Goal: Task Accomplishment & Management: Manage account settings

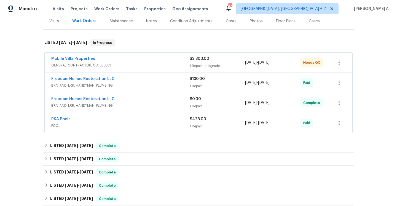
scroll to position [71, 0]
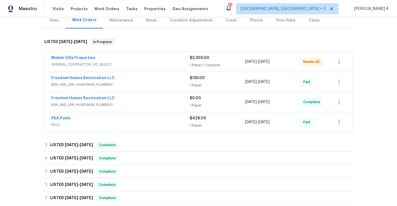
click at [139, 64] on span "GENERAL_CONTRACTOR, OD_SELECT" at bounding box center [120, 65] width 138 height 6
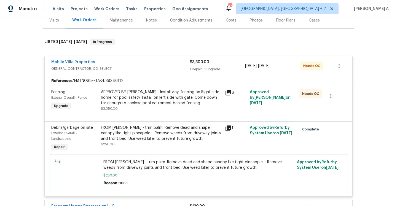
click at [170, 95] on div "APPROVED BY MAYES - Install vinyl fencing on Right side home for pool safety. I…" at bounding box center [161, 97] width 121 height 17
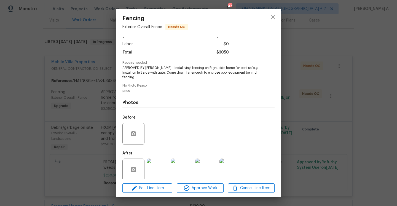
scroll to position [39, 0]
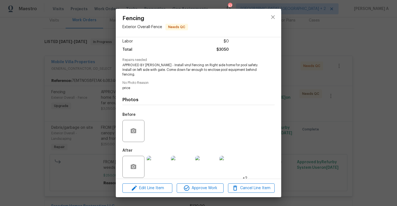
click at [160, 161] on img at bounding box center [158, 167] width 22 height 22
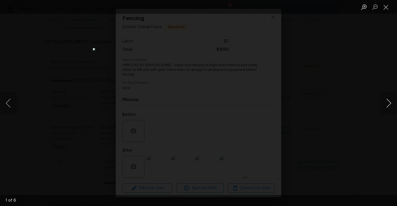
click at [385, 102] on button "Next image" at bounding box center [388, 103] width 17 height 22
click at [387, 104] on button "Next image" at bounding box center [388, 103] width 17 height 22
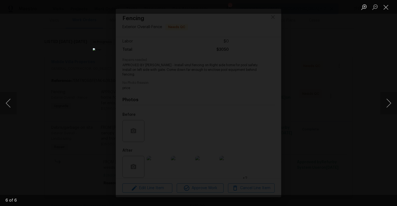
click at [373, 81] on div "Lightbox" at bounding box center [198, 103] width 397 height 206
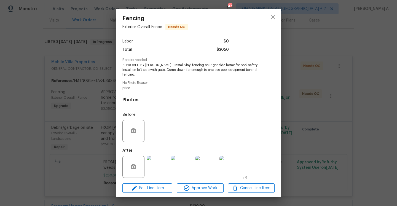
click at [298, 63] on div "Fencing Exterior Overall - Fence Needs QC Vendor Mobile Villa Properties Accoun…" at bounding box center [198, 103] width 397 height 206
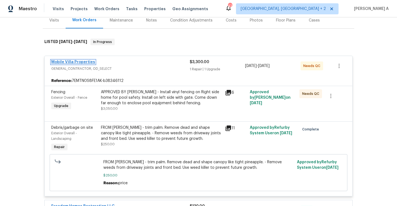
click at [84, 63] on link "Mobile Villa Properties" at bounding box center [73, 62] width 44 height 4
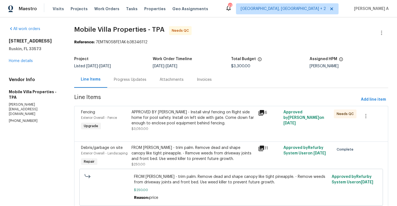
click at [139, 83] on div "Progress Updates" at bounding box center [130, 79] width 46 height 16
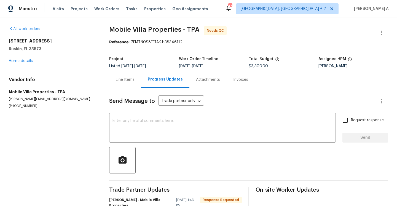
click at [126, 86] on div "Line Items" at bounding box center [125, 79] width 32 height 16
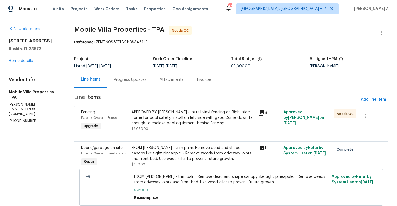
click at [28, 65] on div "All work orders 7231 Somerset Pond Dr Ruskin, FL 33573 Home details Vendor Info…" at bounding box center [35, 74] width 52 height 97
click at [27, 61] on link "Home details" at bounding box center [21, 61] width 24 height 4
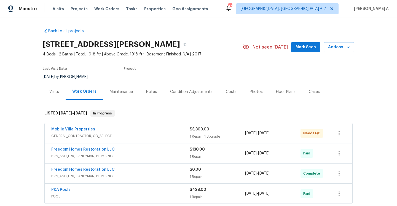
click at [58, 88] on div "Visits" at bounding box center [54, 91] width 23 height 16
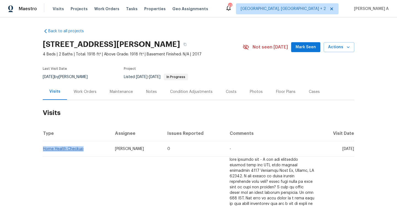
drag, startPoint x: 85, startPoint y: 149, endPoint x: 43, endPoint y: 148, distance: 42.2
click at [43, 148] on td "Home Health Checkup" at bounding box center [77, 148] width 68 height 15
copy link "Home Health Checkup"
click at [86, 86] on div "Work Orders" at bounding box center [85, 91] width 36 height 16
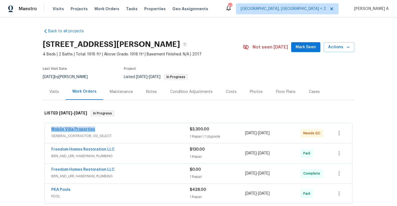
drag, startPoint x: 98, startPoint y: 130, endPoint x: 53, endPoint y: 130, distance: 44.9
click at [53, 130] on div "Mobile Villa Properties" at bounding box center [120, 129] width 138 height 7
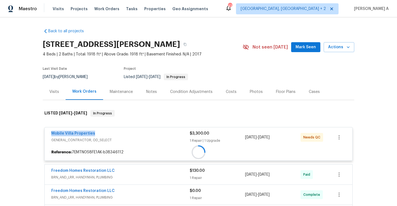
copy link "Mobile Villa Properties"
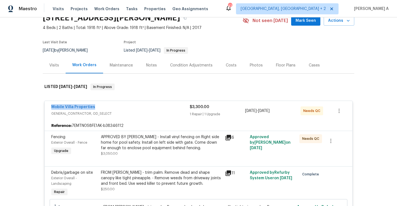
scroll to position [25, 0]
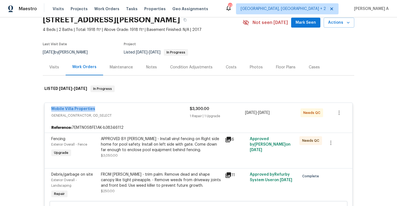
copy link "Mobile Villa Properties"
click at [152, 145] on div "APPROVED BY MAYES - Install vinyl fencing on Right side home for pool safety. I…" at bounding box center [161, 144] width 121 height 17
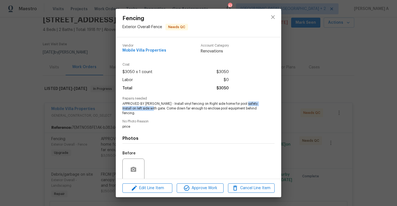
drag, startPoint x: 244, startPoint y: 104, endPoint x: 151, endPoint y: 108, distance: 93.5
click at [151, 108] on span "APPROVED BY MAYES - Install vinyl fencing on Right side home for pool safety. I…" at bounding box center [190, 108] width 137 height 14
copy span "Install on left side with gate."
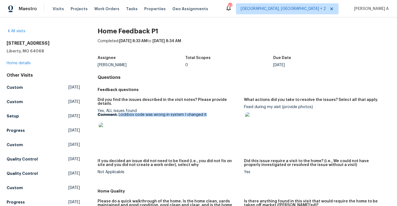
drag, startPoint x: 119, startPoint y: 111, endPoint x: 209, endPoint y: 110, distance: 90.4
click at [209, 113] on p "Comment: Lockbox code was wrong in system I changed it" at bounding box center [169, 115] width 142 height 4
copy p "Lockbox code was wrong in system I changed it"
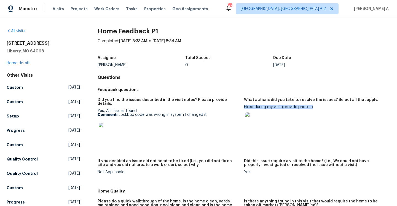
drag, startPoint x: 244, startPoint y: 107, endPoint x: 320, endPoint y: 107, distance: 75.5
click at [320, 107] on div "Fixed during my visit (provide photos)" at bounding box center [315, 119] width 142 height 28
copy div "Fixed during my visit (provide photos)"
click at [22, 63] on link "Home details" at bounding box center [19, 63] width 24 height 4
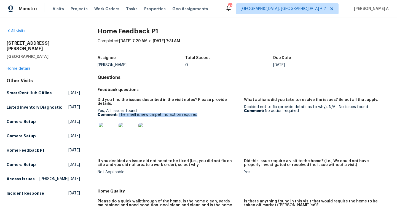
drag, startPoint x: 118, startPoint y: 111, endPoint x: 200, endPoint y: 112, distance: 81.6
click at [200, 113] on p "Comment: The smell is new carpet, no action required" at bounding box center [169, 115] width 142 height 4
copy p "The smell is new carpet, no action required"
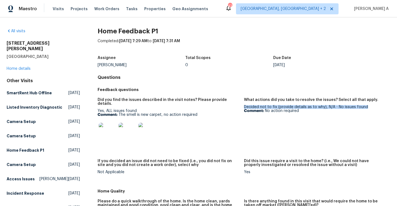
drag, startPoint x: 244, startPoint y: 107, endPoint x: 366, endPoint y: 106, distance: 121.8
click at [366, 106] on div "Decided not to fix (provide details as to why), N/A - No issues found Comment: …" at bounding box center [315, 109] width 142 height 8
copy div "Decided not to fix (provide details as to why), N/A - No issues found"
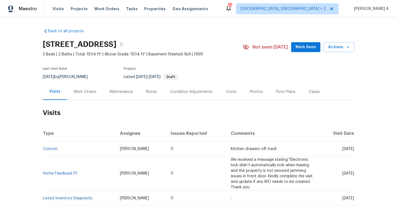
click at [81, 95] on div "Work Orders" at bounding box center [85, 91] width 36 height 16
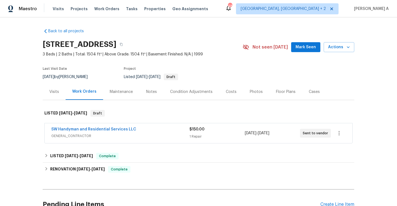
click at [87, 137] on span "GENERAL_CONTRACTOR" at bounding box center [120, 136] width 138 height 6
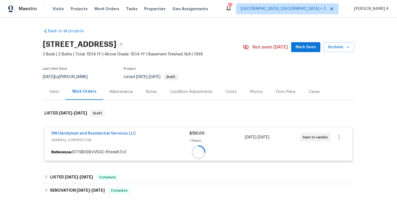
scroll to position [31, 0]
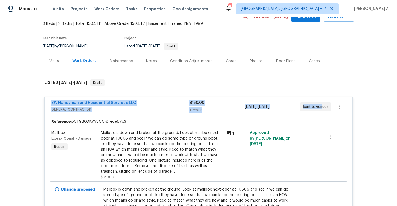
drag, startPoint x: 50, startPoint y: 103, endPoint x: 320, endPoint y: 109, distance: 269.9
click at [320, 109] on div "SW Handyman and Residential Services LLC GENERAL_CONTRACTOR $150.00 1 Repair 10…" at bounding box center [199, 107] width 308 height 20
copy div "SW Handyman and Residential Services LLC GENERAL_CONTRACTOR $150.00 1 Repair 10…"
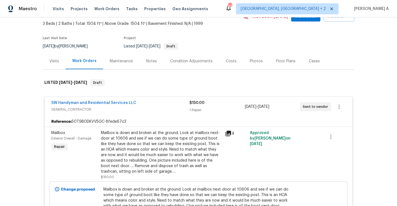
click at [58, 61] on div "Visits" at bounding box center [54, 61] width 10 height 6
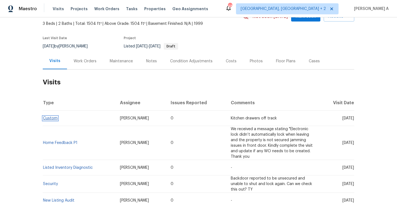
click at [53, 119] on link "Custom" at bounding box center [50, 118] width 15 height 4
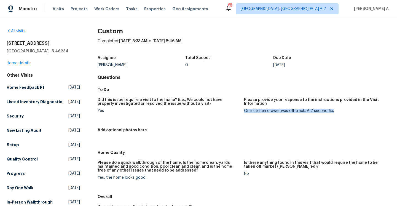
drag, startPoint x: 245, startPoint y: 110, endPoint x: 332, endPoint y: 111, distance: 86.8
click at [332, 111] on div "One kitchen drawer was off track. A 2 second fix." at bounding box center [315, 111] width 142 height 4
copy div "One kitchen drawer was off track. A 2 second fix."
click at [26, 64] on link "Home details" at bounding box center [19, 63] width 24 height 4
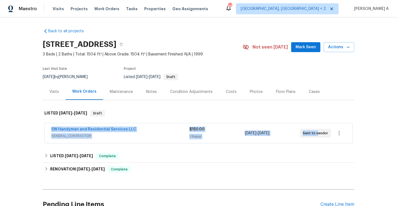
drag, startPoint x: 49, startPoint y: 129, endPoint x: 316, endPoint y: 133, distance: 266.2
click at [316, 133] on div "SW Handyman and Residential Services LLC GENERAL_CONTRACTOR $150.00 1 Repair 10…" at bounding box center [199, 133] width 308 height 20
copy div "SW Handyman and Residential Services LLC GENERAL_CONTRACTOR $150.00 1 Repair 10…"
click at [70, 126] on div "SW Handyman and Residential Services LLC GENERAL_CONTRACTOR $150.00 1 Repair 10…" at bounding box center [199, 133] width 308 height 20
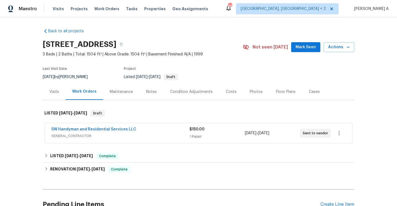
click at [132, 138] on span "GENERAL_CONTRACTOR" at bounding box center [120, 136] width 138 height 6
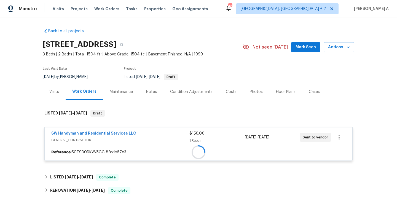
scroll to position [86, 0]
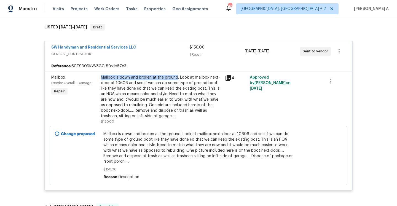
copy div "Mailbox is down and broken at the ground"
drag, startPoint x: 102, startPoint y: 78, endPoint x: 177, endPoint y: 77, distance: 75.2
click at [177, 77] on div "Mailbox is down and broken at the ground. Look at mailbox next-door at 10606 an…" at bounding box center [161, 97] width 121 height 44
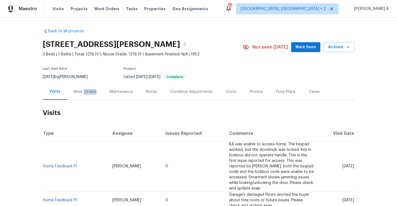
click at [82, 94] on div "Work Orders" at bounding box center [85, 91] width 36 height 16
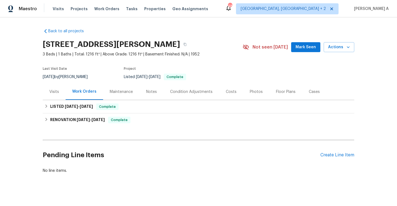
click at [56, 94] on div "Visits" at bounding box center [54, 92] width 10 height 6
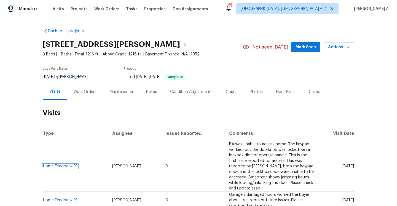
click at [71, 165] on link "Home Feedback P1" at bounding box center [60, 166] width 34 height 4
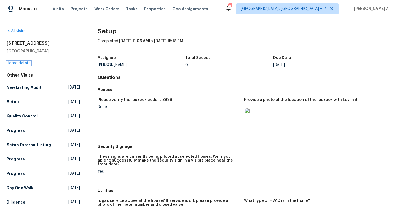
click at [28, 63] on link "Home details" at bounding box center [19, 63] width 24 height 4
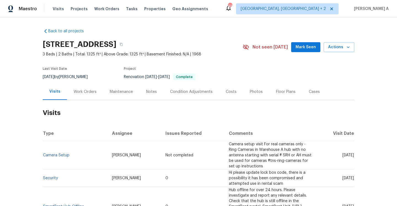
click at [77, 94] on div "Work Orders" at bounding box center [85, 92] width 23 height 6
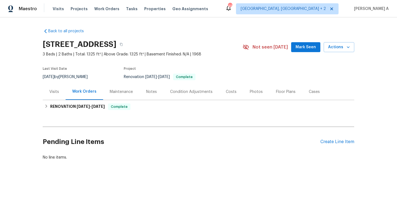
click at [55, 98] on div "Visits" at bounding box center [54, 91] width 23 height 16
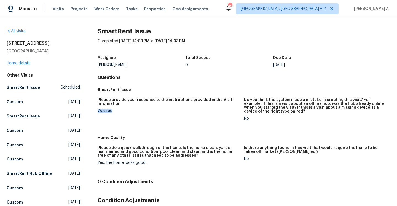
drag, startPoint x: 98, startPoint y: 110, endPoint x: 113, endPoint y: 110, distance: 14.6
click at [113, 110] on div "Was red" at bounding box center [169, 111] width 142 height 4
copy div "Was red"
click at [24, 63] on link "Home details" at bounding box center [19, 63] width 24 height 4
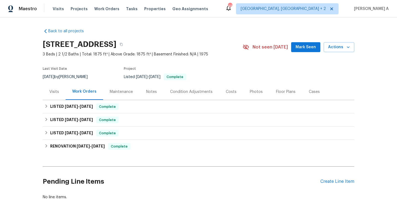
click at [55, 91] on div "Visits" at bounding box center [54, 92] width 10 height 6
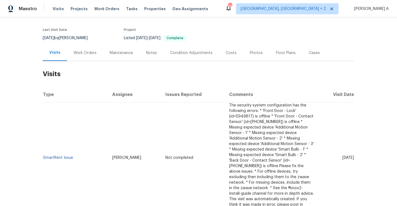
scroll to position [57, 0]
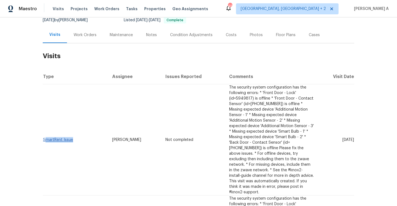
drag, startPoint x: 75, startPoint y: 122, endPoint x: 44, endPoint y: 122, distance: 30.9
click at [44, 122] on td "SmartRent Issue" at bounding box center [75, 139] width 65 height 111
copy link "SmartRent Issue"
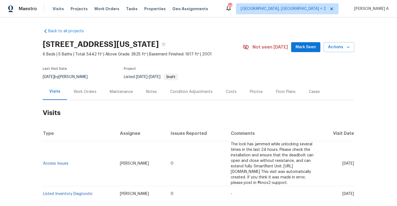
click at [84, 95] on div "Work Orders" at bounding box center [85, 91] width 36 height 16
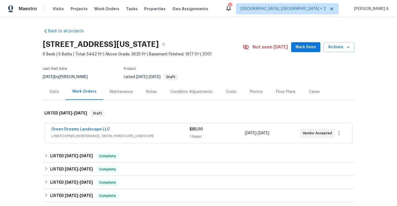
click at [112, 133] on span "LANDSCAPING_MAINTENANCE, SNOW, HARDSCAPE_LANDSCAPE" at bounding box center [120, 136] width 138 height 6
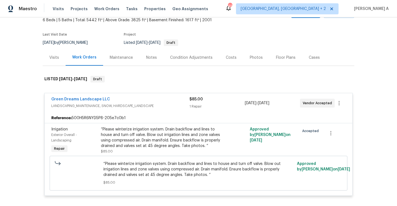
scroll to position [51, 0]
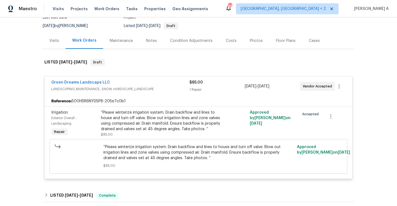
click at [135, 90] on span "LANDSCAPING_MAINTENANCE, SNOW, HARDSCAPE_LANDSCAPE" at bounding box center [120, 89] width 138 height 6
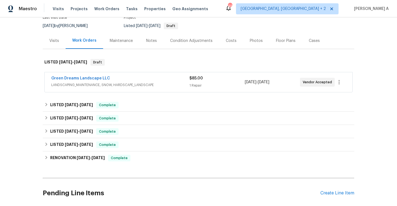
click at [59, 44] on div "Visits" at bounding box center [54, 41] width 23 height 16
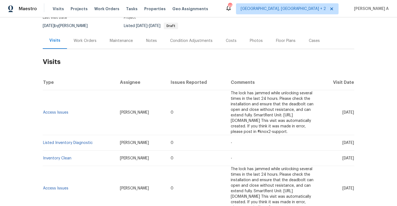
click at [75, 44] on div "Work Orders" at bounding box center [85, 41] width 36 height 16
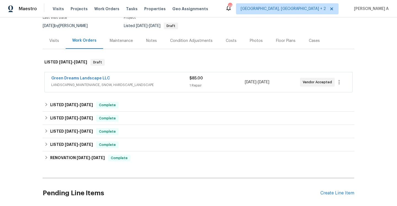
click at [118, 85] on span "LANDSCAPING_MAINTENANCE, SNOW, HARDSCAPE_LANDSCAPE" at bounding box center [120, 85] width 138 height 6
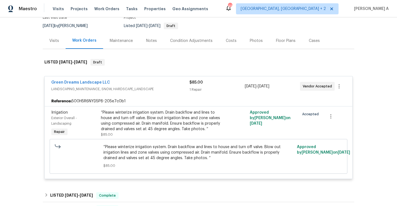
click at [56, 35] on div "Visits" at bounding box center [54, 41] width 23 height 16
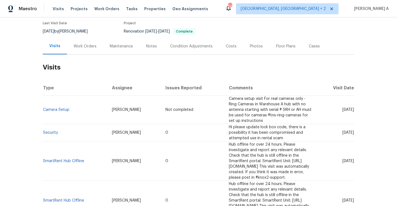
scroll to position [47, 0]
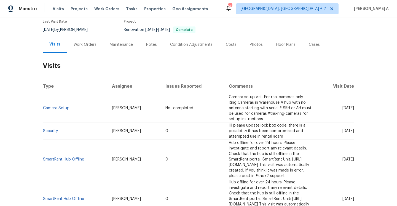
click at [76, 47] on div "Work Orders" at bounding box center [85, 44] width 36 height 16
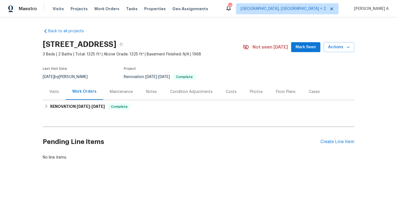
click at [63, 89] on div "Visits" at bounding box center [54, 91] width 23 height 16
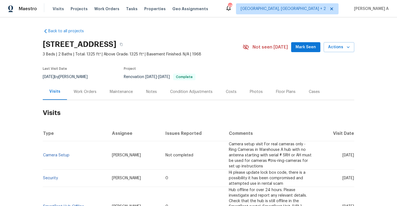
click at [79, 93] on div "Work Orders" at bounding box center [85, 92] width 23 height 6
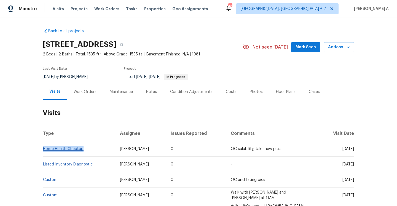
drag, startPoint x: 87, startPoint y: 149, endPoint x: 43, endPoint y: 148, distance: 43.5
click at [43, 148] on td "Home Health Checkup" at bounding box center [79, 148] width 73 height 15
copy link "Home Health Checkup"
click at [81, 99] on div "Work Orders" at bounding box center [85, 91] width 36 height 16
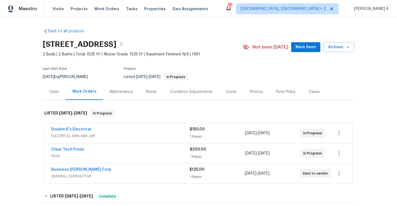
scroll to position [29, 0]
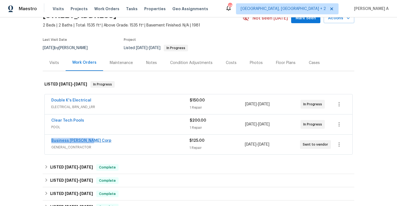
drag, startPoint x: 96, startPoint y: 140, endPoint x: 52, endPoint y: 140, distance: 43.8
click at [52, 140] on div "Business Morel Corp" at bounding box center [120, 141] width 138 height 7
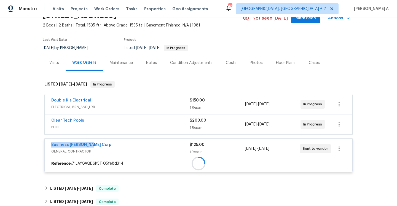
copy link "Business Morel Corp"
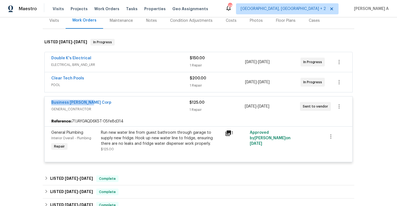
scroll to position [89, 0]
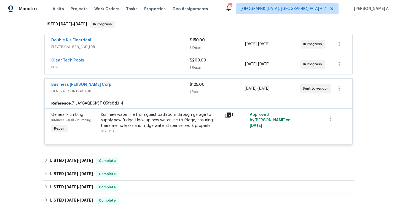
click at [114, 53] on div "Double K's Electrical ELECTRICAL, BRN_AND_LRR $150.00 1 Repair 9/30/2025 - 10/3…" at bounding box center [199, 44] width 308 height 20
click at [113, 47] on span "ELECTRICAL, BRN_AND_LRR" at bounding box center [120, 47] width 138 height 6
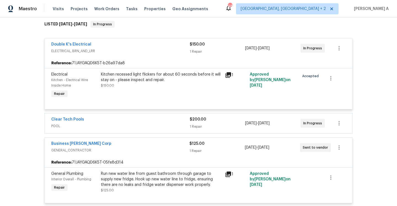
click at [113, 47] on div "Double K's Electrical" at bounding box center [120, 45] width 138 height 7
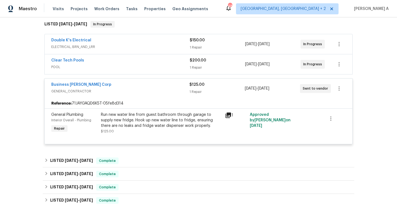
click at [115, 71] on div "Clear Tech Pools POOL $200.00 1 Repair 9/30/2025 - 10/3/2025 In Progress" at bounding box center [199, 64] width 308 height 20
click at [114, 63] on div "Clear Tech Pools" at bounding box center [120, 61] width 138 height 7
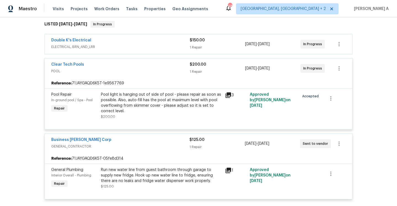
click at [114, 63] on div "Clear Tech Pools" at bounding box center [120, 65] width 138 height 7
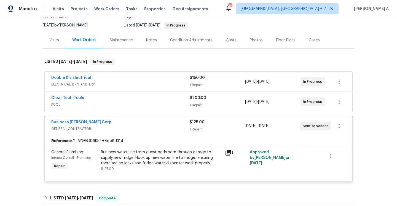
scroll to position [37, 0]
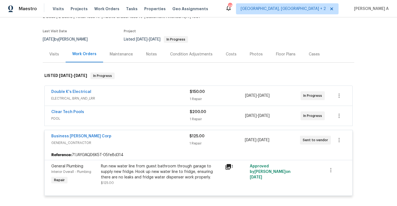
click at [61, 53] on div "Visits" at bounding box center [54, 54] width 23 height 16
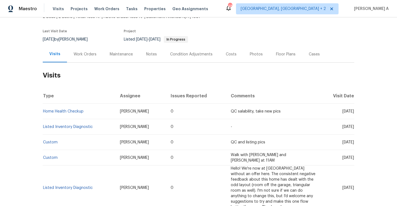
click at [82, 130] on td "Listed Inventory Diagnostic" at bounding box center [79, 126] width 73 height 15
click at [82, 126] on link "Listed Inventory Diagnostic" at bounding box center [68, 127] width 50 height 4
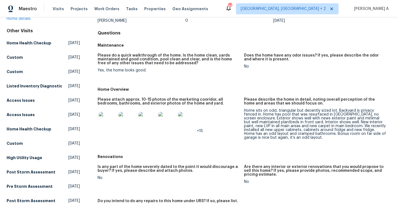
scroll to position [61, 0]
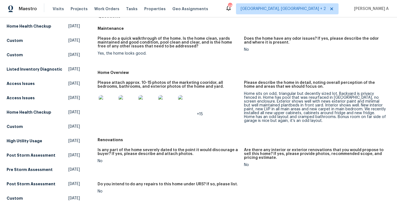
click at [276, 102] on div "Home sits on odd, triangular but decently sized lot. Backyard is privacy fenced…" at bounding box center [315, 107] width 142 height 31
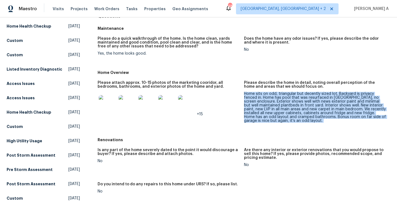
click at [276, 102] on div "Home sits on odd, triangular but decently sized lot. Backyard is privacy fenced…" at bounding box center [315, 107] width 142 height 31
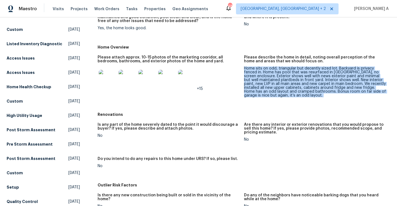
scroll to position [0, 0]
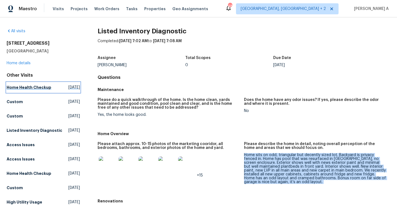
click at [68, 86] on span "Tue, Sep 30 2025" at bounding box center [74, 88] width 12 height 6
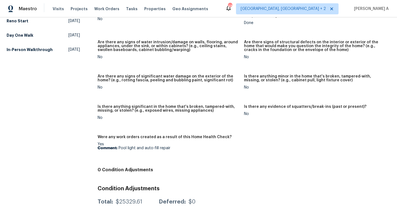
scroll to position [15, 0]
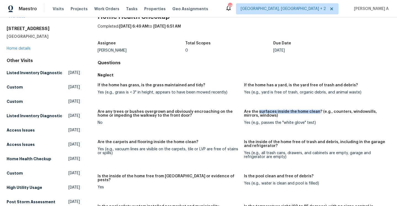
drag, startPoint x: 258, startPoint y: 112, endPoint x: 315, endPoint y: 112, distance: 57.0
click at [315, 112] on h5 "Are the surfaces inside the home clean? (e.g., counters, windowsills, mirrors, …" at bounding box center [315, 114] width 142 height 8
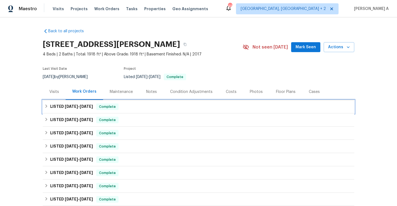
click at [93, 104] on span "[DATE]" at bounding box center [86, 106] width 13 height 4
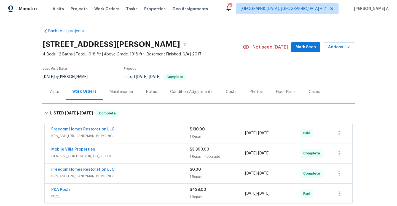
click at [95, 111] on div "LISTED [DATE] - [DATE] Complete" at bounding box center [198, 113] width 308 height 7
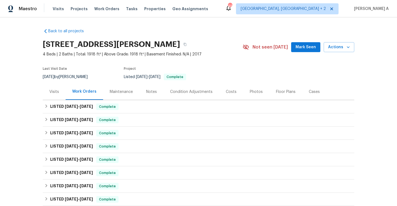
click at [63, 93] on div "Visits" at bounding box center [54, 91] width 23 height 16
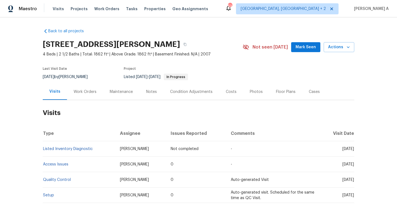
click at [83, 100] on h2 "Visits" at bounding box center [198, 113] width 311 height 26
click at [83, 98] on div "Work Orders" at bounding box center [85, 91] width 36 height 16
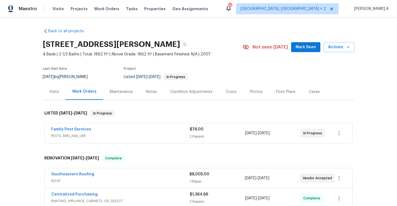
click at [102, 132] on div "Family Pest Services" at bounding box center [120, 129] width 138 height 7
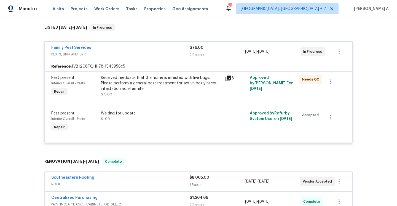
scroll to position [79, 0]
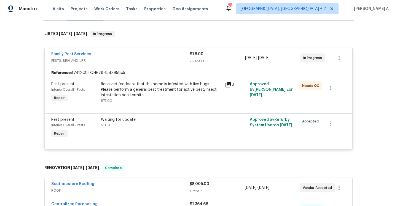
click at [103, 60] on span "PESTS, BRN_AND_LRR" at bounding box center [120, 61] width 138 height 6
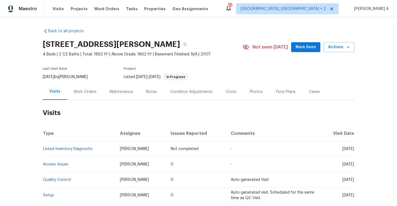
click at [212, 103] on h2 "Visits" at bounding box center [198, 113] width 311 height 26
drag, startPoint x: 72, startPoint y: 164, endPoint x: 44, endPoint y: 164, distance: 28.1
click at [44, 164] on td "Access Issues" at bounding box center [79, 164] width 73 height 15
copy link "Access Issues"
click at [82, 92] on div "Work Orders" at bounding box center [85, 92] width 23 height 6
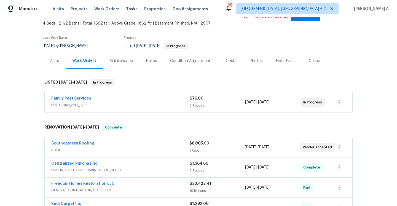
scroll to position [43, 0]
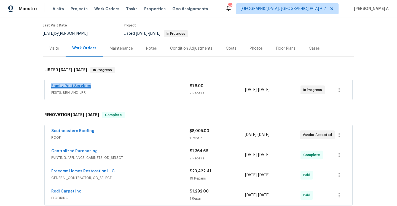
drag, startPoint x: 91, startPoint y: 87, endPoint x: 52, endPoint y: 85, distance: 40.0
click at [52, 85] on div "Family Pest Services" at bounding box center [120, 86] width 138 height 7
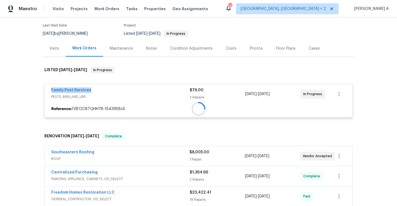
copy link "Family Pest Services"
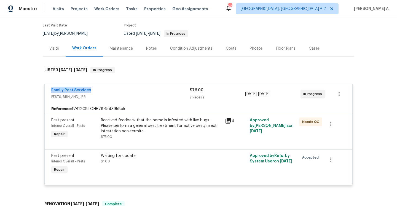
scroll to position [0, 0]
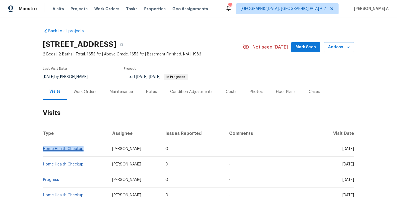
drag, startPoint x: 84, startPoint y: 150, endPoint x: 43, endPoint y: 150, distance: 41.1
click at [43, 150] on td "Home Health Checkup" at bounding box center [75, 148] width 65 height 15
copy link "Home Health Checkup"
click at [84, 92] on div "Work Orders" at bounding box center [85, 92] width 23 height 6
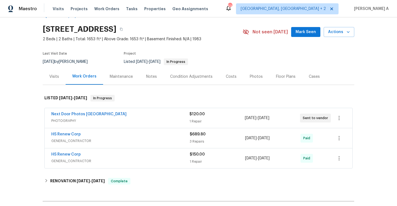
scroll to position [20, 0]
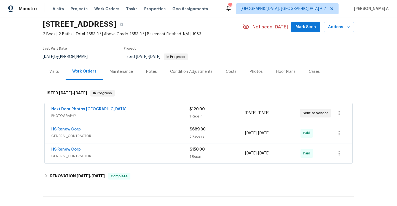
click at [117, 114] on span "PHOTOGRAPHY" at bounding box center [120, 116] width 138 height 6
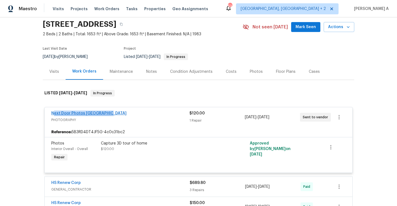
drag, startPoint x: 114, startPoint y: 116, endPoint x: 53, endPoint y: 112, distance: 61.6
click at [53, 112] on div "Next Door Photos [GEOGRAPHIC_DATA]" at bounding box center [120, 114] width 138 height 7
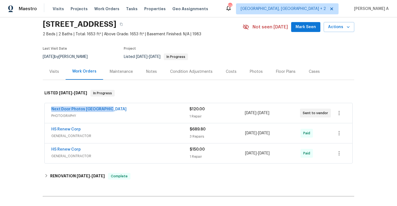
copy link "Next Door Photos [GEOGRAPHIC_DATA]"
click at [56, 68] on div "Visits" at bounding box center [54, 71] width 23 height 16
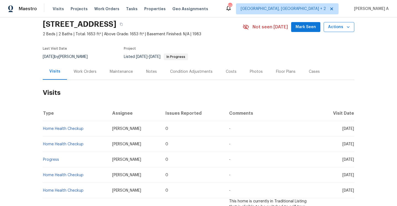
click at [328, 28] on button "Actions" at bounding box center [339, 27] width 31 height 10
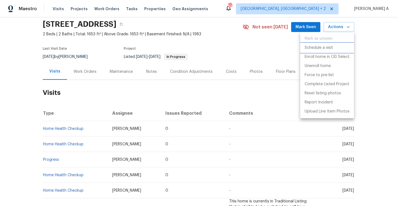
click at [325, 44] on li "Schedule a visit" at bounding box center [327, 47] width 54 height 9
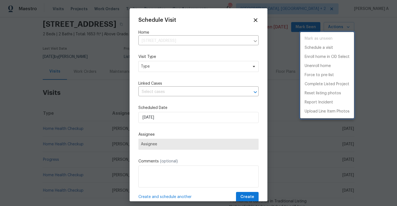
click at [170, 61] on div at bounding box center [198, 103] width 397 height 206
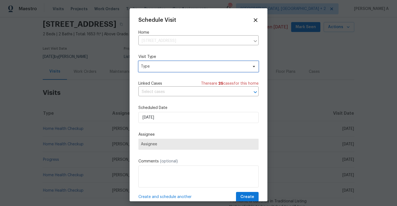
click at [170, 65] on span "Type" at bounding box center [194, 67] width 107 height 6
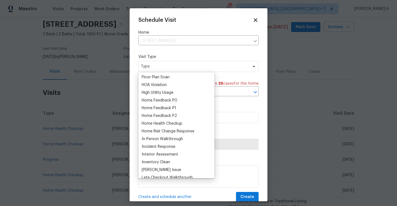
scroll to position [174, 0]
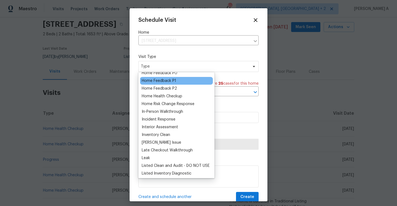
click at [168, 81] on div "Home Feedback P1" at bounding box center [159, 81] width 34 height 6
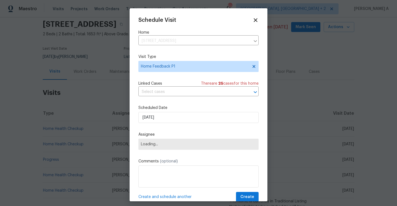
click at [170, 87] on div "Linked Cases There are 25 case s for this home ​" at bounding box center [198, 88] width 120 height 15
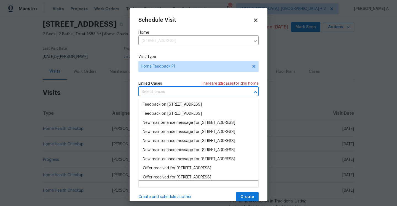
click at [170, 96] on input "text" at bounding box center [190, 92] width 105 height 9
click at [158, 103] on li "Feedback on 8379 Begonia St, Spring Hill, FL 34608" at bounding box center [198, 104] width 120 height 9
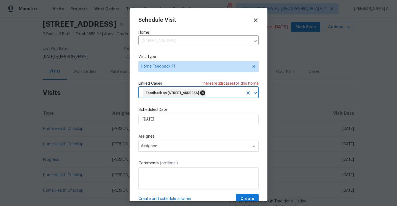
click at [205, 95] on icon at bounding box center [202, 92] width 5 height 5
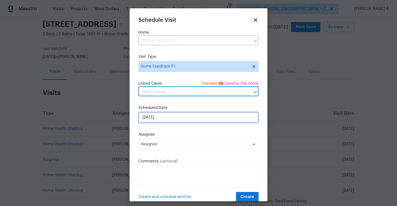
click at [205, 115] on input "[DATE]" at bounding box center [198, 117] width 120 height 11
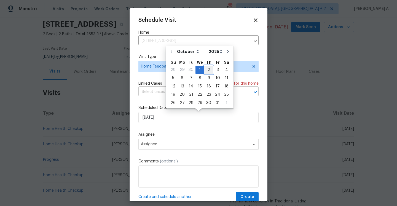
click at [207, 68] on div "2" at bounding box center [208, 70] width 9 height 8
type input "10/2/2025"
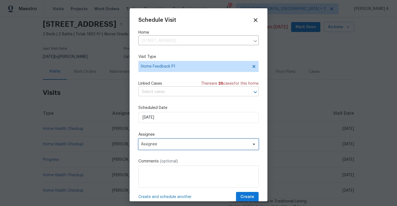
click at [200, 143] on span "Assignee" at bounding box center [195, 144] width 108 height 4
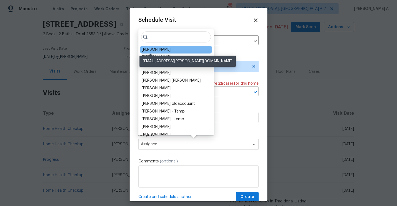
click at [152, 48] on div "[PERSON_NAME]" at bounding box center [156, 50] width 29 height 6
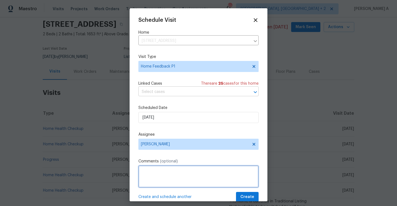
click at [170, 169] on textarea at bounding box center [198, 176] width 120 height 22
paste textarea "The door was painted shut in the front .I could not get in on my own. i went ar…"
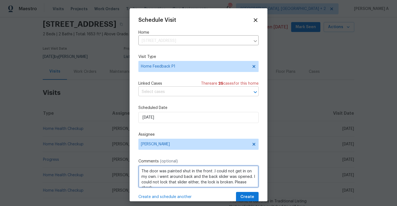
scroll to position [2, 0]
type textarea "The door was painted shut in the front .I could not get in on my own. i went ar…"
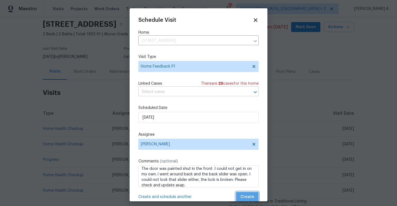
click at [249, 194] on span "Create" at bounding box center [247, 196] width 14 height 7
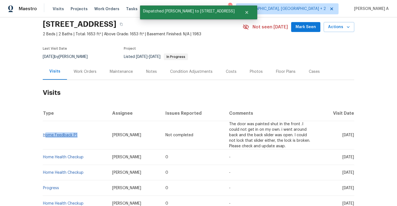
drag, startPoint x: 81, startPoint y: 131, endPoint x: 44, endPoint y: 132, distance: 36.7
click at [44, 132] on td "Home Feedback P1" at bounding box center [75, 135] width 65 height 28
copy link "Home Feedback P1"
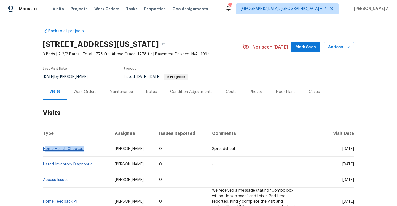
drag, startPoint x: 89, startPoint y: 153, endPoint x: 45, endPoint y: 149, distance: 44.0
click at [45, 149] on td "Home Health Checkup" at bounding box center [77, 148] width 68 height 15
copy link "Home Health Checkup"
click at [90, 95] on div "Work Orders" at bounding box center [85, 91] width 36 height 16
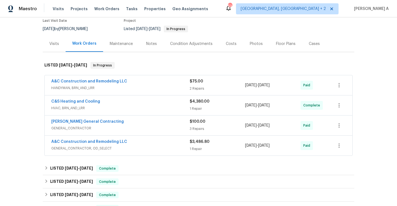
scroll to position [42, 0]
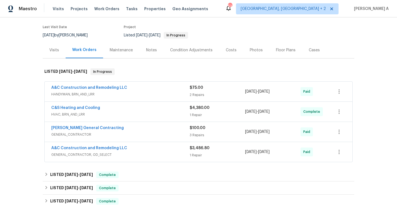
click at [124, 109] on div "C&S Heating and Cooling" at bounding box center [120, 108] width 138 height 7
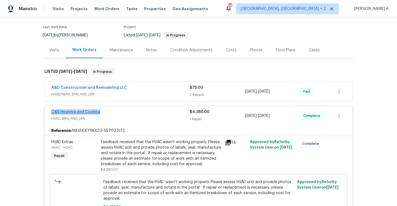
drag, startPoint x: 100, startPoint y: 112, endPoint x: 52, endPoint y: 112, distance: 48.5
click at [52, 112] on div "C&S Heating and Cooling" at bounding box center [120, 112] width 138 height 7
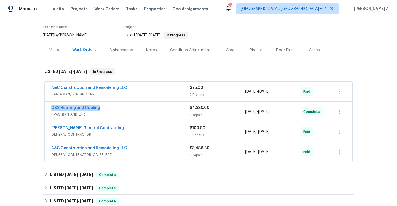
copy link "C&S Heating and Cooling"
click at [109, 107] on div "C&S Heating and Cooling" at bounding box center [120, 108] width 138 height 7
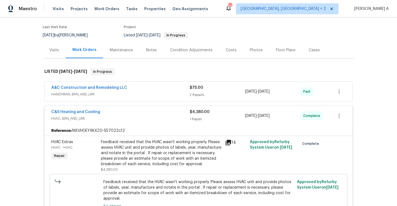
click at [106, 111] on div "C&S Heating and Cooling" at bounding box center [120, 112] width 138 height 7
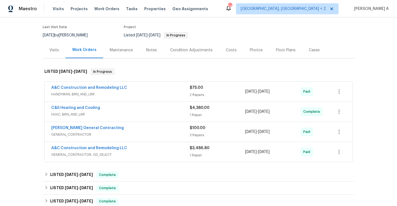
click at [133, 151] on div "A&C Construction and Remodeling LLC" at bounding box center [120, 148] width 138 height 7
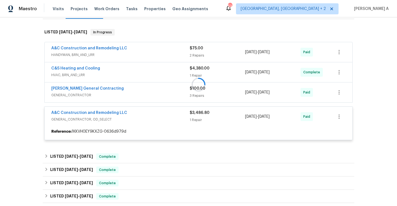
scroll to position [121, 0]
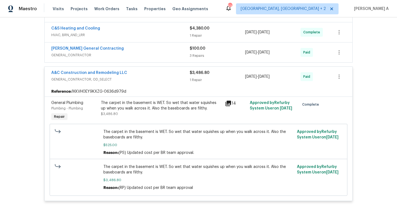
click at [146, 76] on div "A&C Construction and Remodeling LLC" at bounding box center [120, 73] width 138 height 7
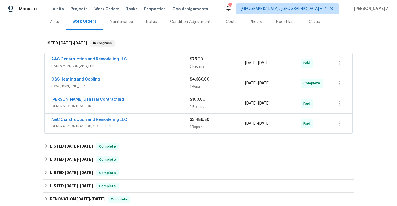
scroll to position [38, 0]
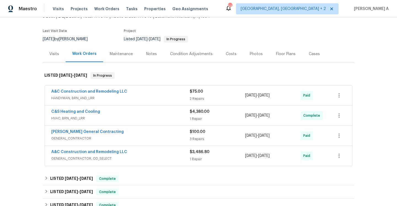
click at [56, 55] on div "Visits" at bounding box center [54, 54] width 10 height 6
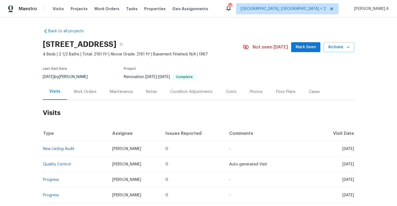
click at [90, 94] on div "Work Orders" at bounding box center [85, 92] width 23 height 6
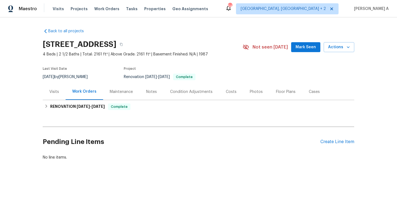
click at [64, 88] on div "Visits" at bounding box center [54, 91] width 23 height 16
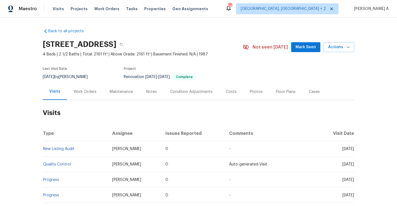
click at [76, 80] on div "[DATE] by [PERSON_NAME]" at bounding box center [69, 77] width 52 height 7
click at [80, 95] on div "Work Orders" at bounding box center [85, 91] width 36 height 16
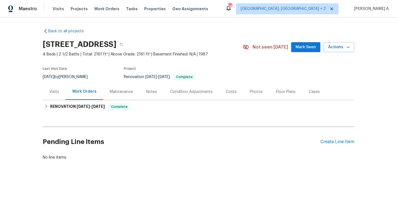
click at [56, 89] on div "Visits" at bounding box center [54, 92] width 10 height 6
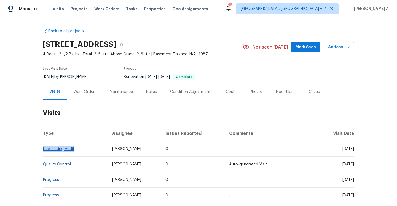
drag, startPoint x: 76, startPoint y: 150, endPoint x: 44, endPoint y: 149, distance: 32.3
click at [44, 149] on td "New Listing Audit" at bounding box center [75, 148] width 65 height 15
copy link "New Listing Audit"
click at [87, 89] on div "Work Orders" at bounding box center [85, 92] width 23 height 6
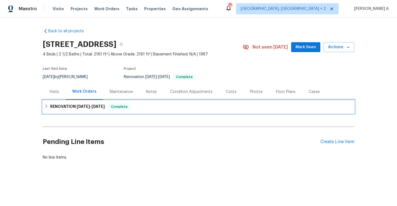
click at [87, 111] on div "RENOVATION 8/5/25 - 9/24/25 Complete" at bounding box center [198, 106] width 311 height 13
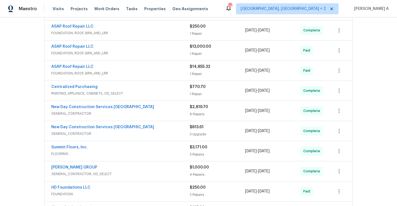
scroll to position [157, 0]
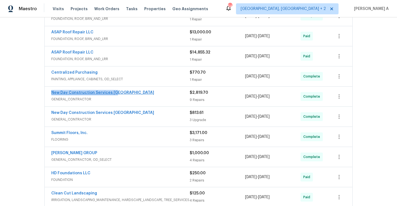
drag, startPoint x: 120, startPoint y: 94, endPoint x: 52, endPoint y: 93, distance: 68.9
click at [52, 93] on div "New Day Construction Services UB" at bounding box center [120, 93] width 138 height 7
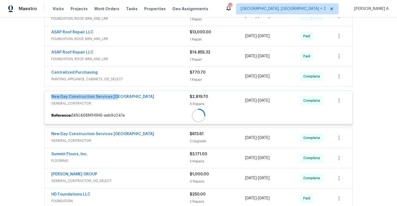
copy link "New Day Construction Services UB"
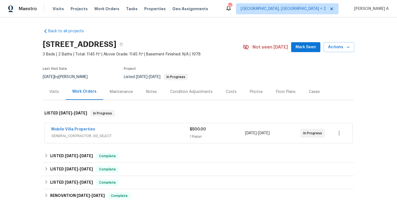
click at [124, 131] on div "Mobile Villa Properties" at bounding box center [120, 129] width 138 height 7
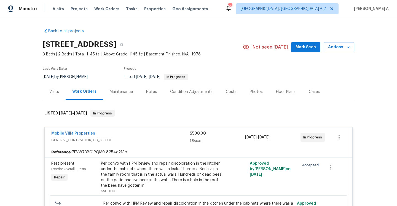
click at [64, 96] on div "Visits" at bounding box center [54, 91] width 23 height 16
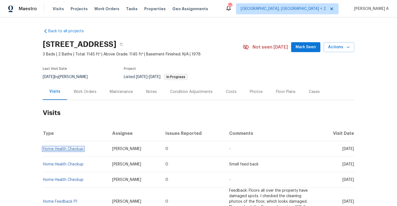
click at [77, 147] on link "Home Health Checkup" at bounding box center [63, 149] width 41 height 4
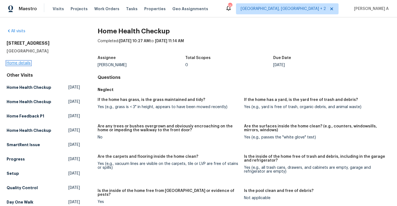
click at [28, 63] on link "Home details" at bounding box center [19, 63] width 24 height 4
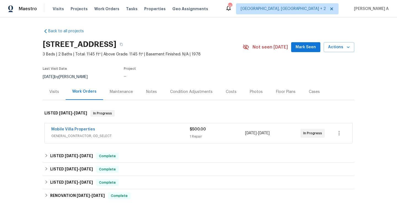
click at [118, 132] on div "Mobile Villa Properties" at bounding box center [120, 129] width 138 height 7
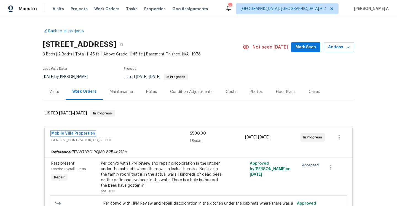
click at [84, 134] on link "Mobile Villa Properties" at bounding box center [73, 133] width 44 height 4
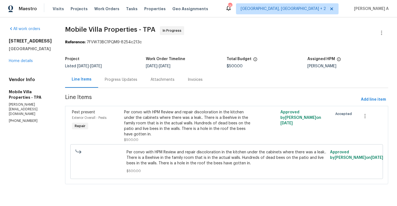
click at [121, 80] on div "Progress Updates" at bounding box center [121, 80] width 33 height 6
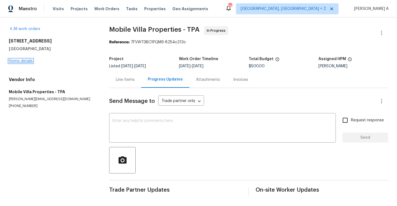
click at [30, 60] on link "Home details" at bounding box center [21, 61] width 24 height 4
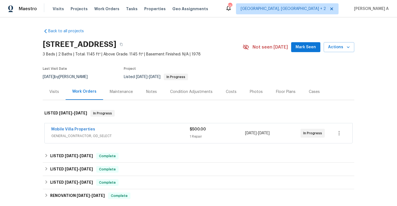
click at [138, 132] on div "Mobile Villa Properties" at bounding box center [120, 129] width 138 height 7
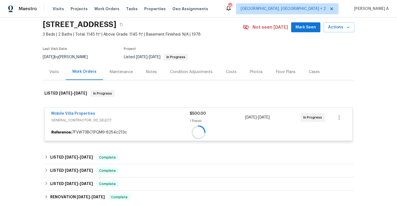
scroll to position [83, 0]
